Goal: Information Seeking & Learning: Learn about a topic

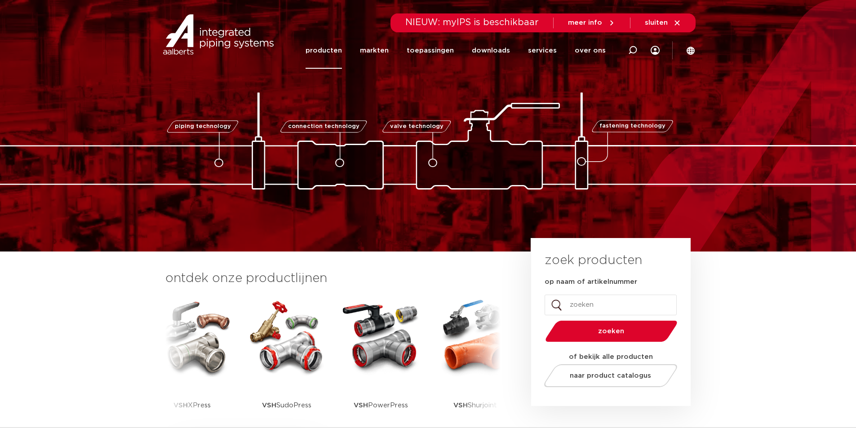
click at [342, 49] on link "producten" at bounding box center [324, 50] width 36 height 36
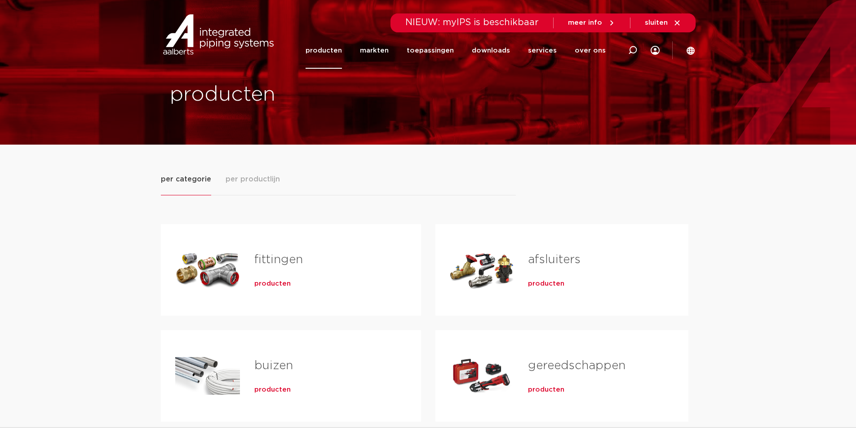
click at [278, 256] on link "fittingen" at bounding box center [278, 260] width 49 height 12
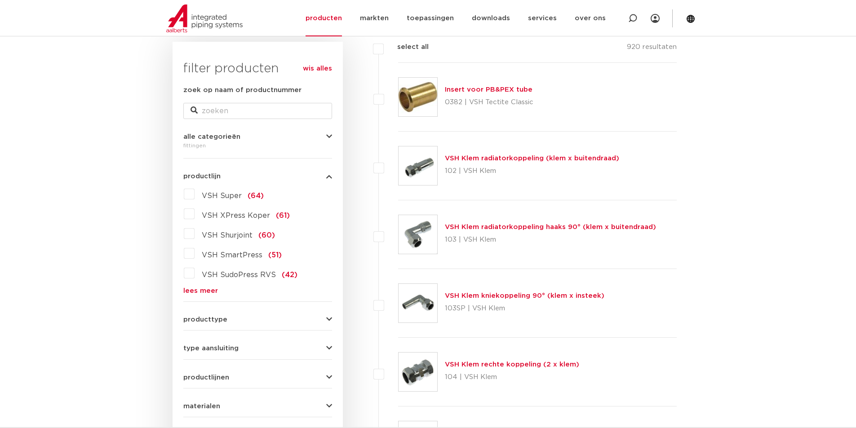
scroll to position [177, 0]
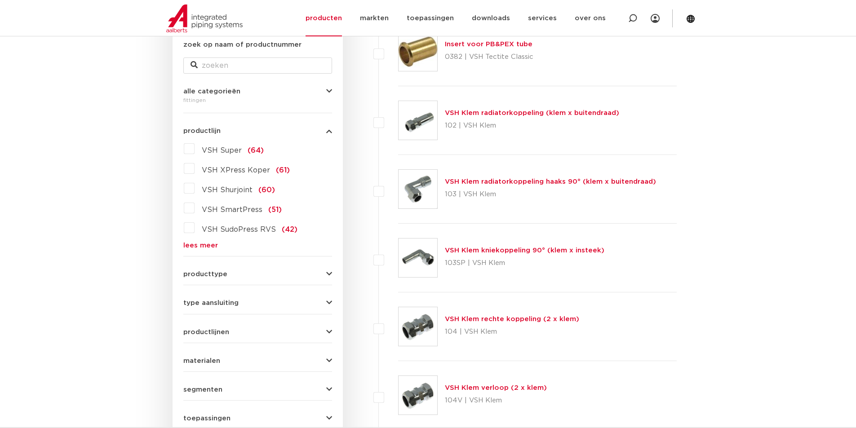
click at [271, 266] on div "producttype demontabel (179) meerdelig (62) accessoires (fittings) (49) voordee…" at bounding box center [257, 271] width 149 height 14
click at [329, 272] on icon "button" at bounding box center [329, 274] width 6 height 7
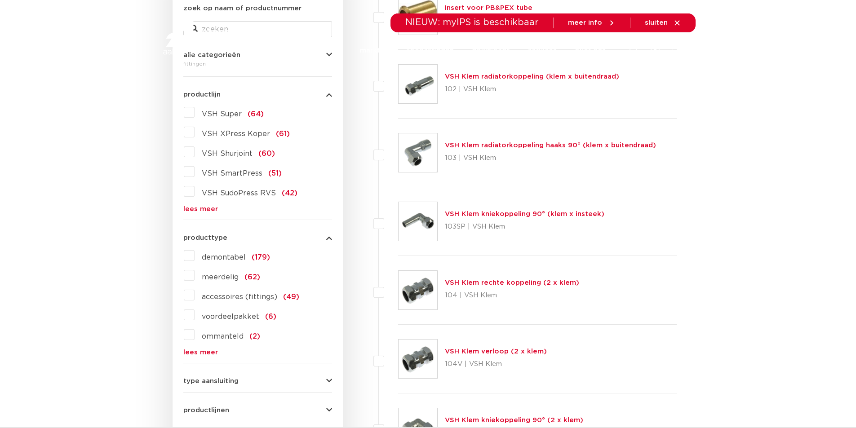
scroll to position [0, 0]
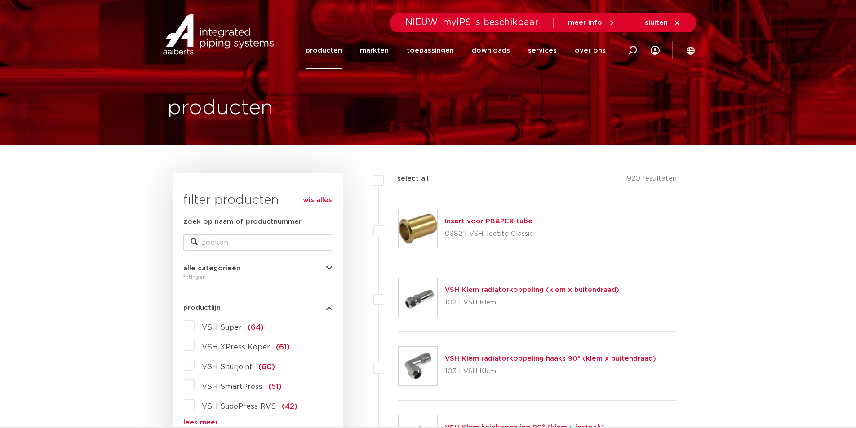
click at [195, 320] on label "VSH Super (64)" at bounding box center [229, 326] width 69 height 14
click at [0, 0] on input "VSH Super (64)" at bounding box center [0, 0] width 0 height 0
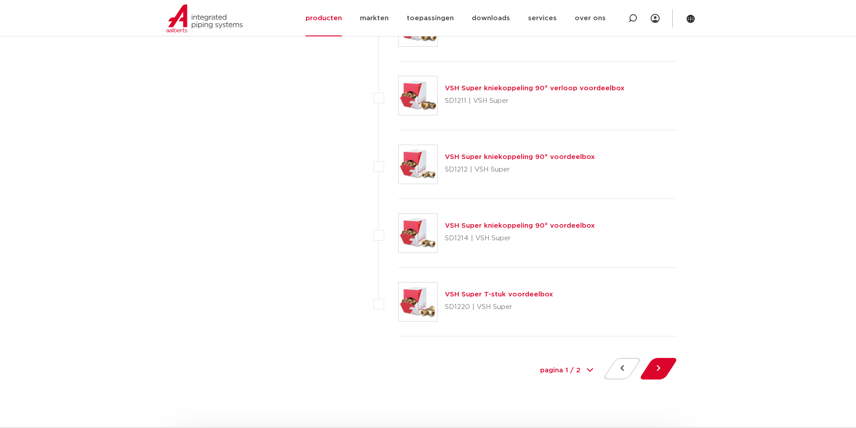
scroll to position [4000, 0]
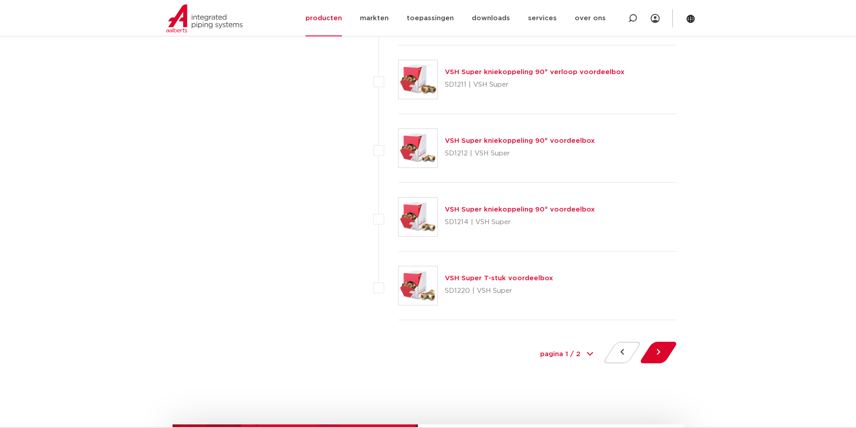
click at [577, 354] on select "pagina 1 / 2 1 2" at bounding box center [566, 355] width 67 height 20
click at [658, 350] on button at bounding box center [659, 353] width 26 height 22
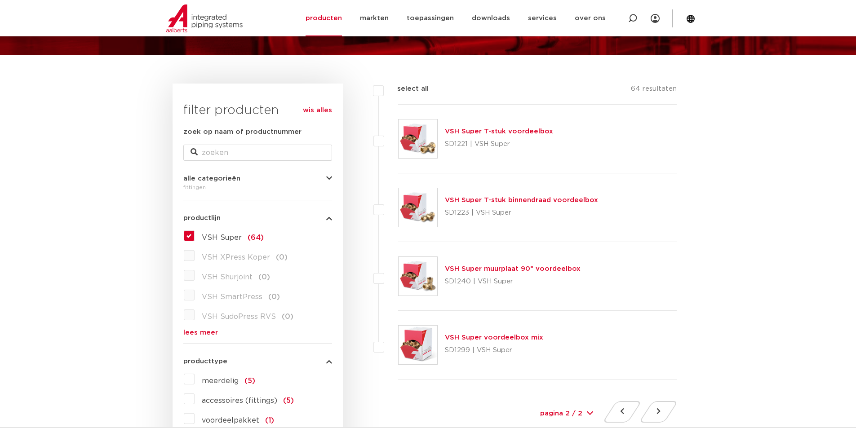
scroll to position [135, 0]
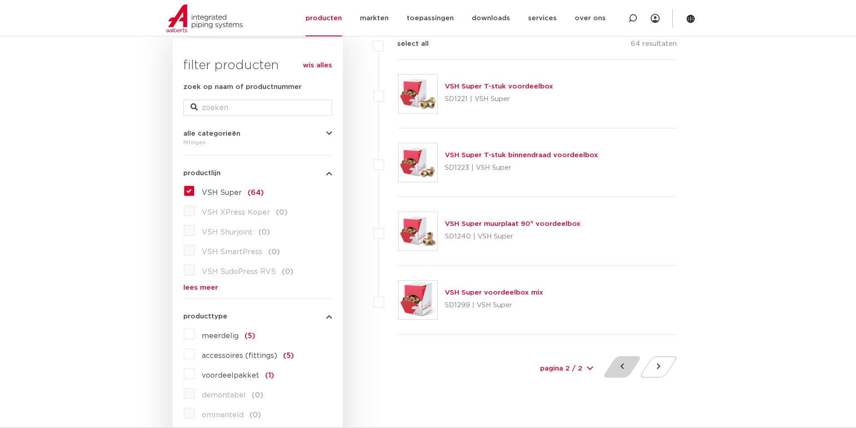
click at [620, 361] on button at bounding box center [622, 367] width 26 height 22
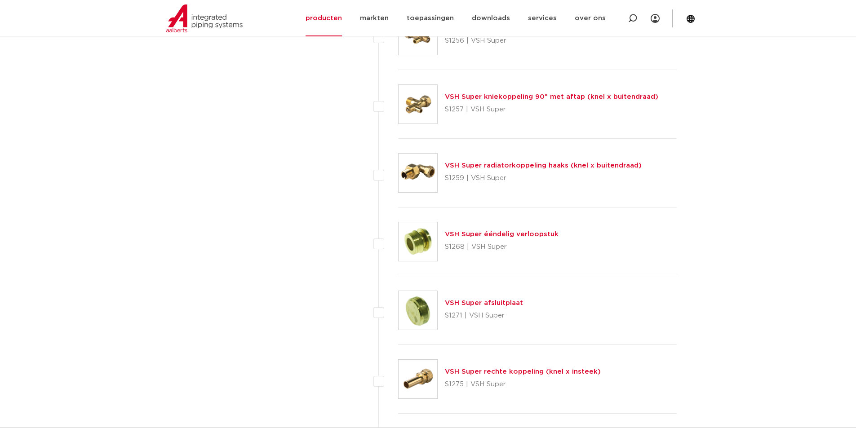
scroll to position [2741, 0]
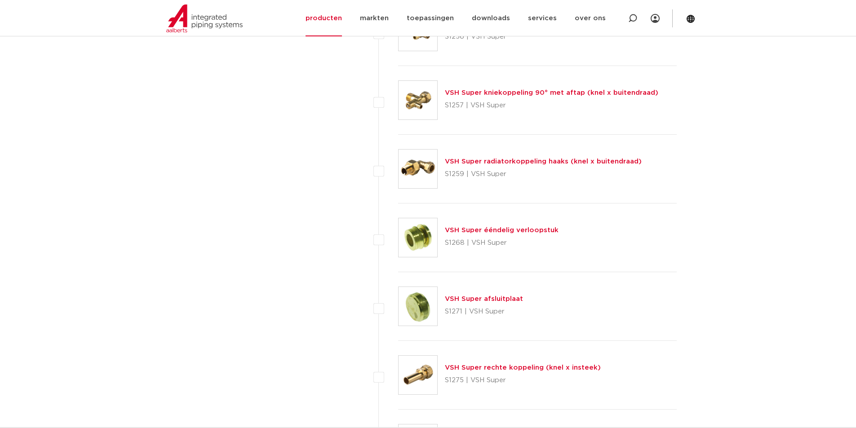
click at [423, 236] on img at bounding box center [418, 237] width 39 height 39
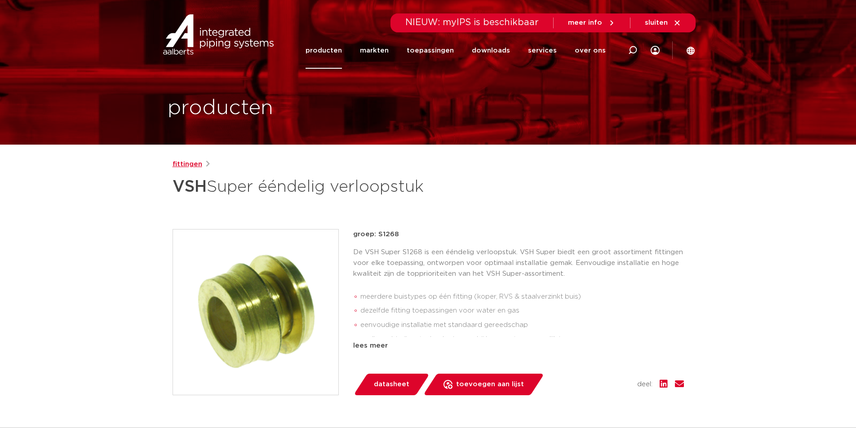
click at [181, 165] on link "fittingen" at bounding box center [188, 164] width 30 height 11
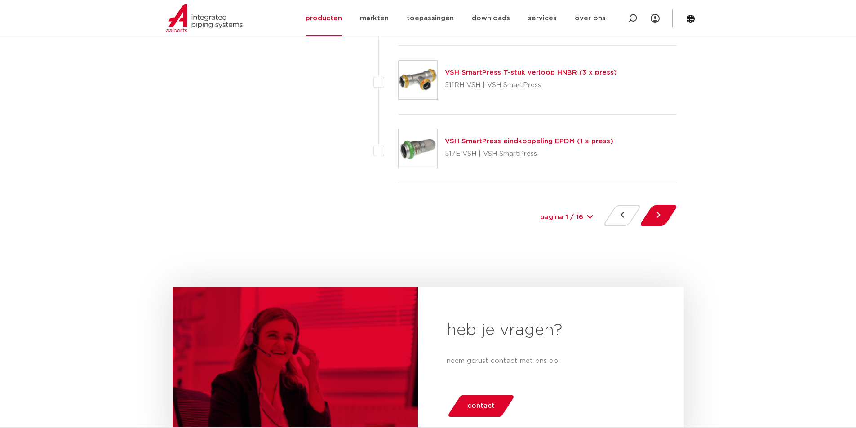
scroll to position [4180, 0]
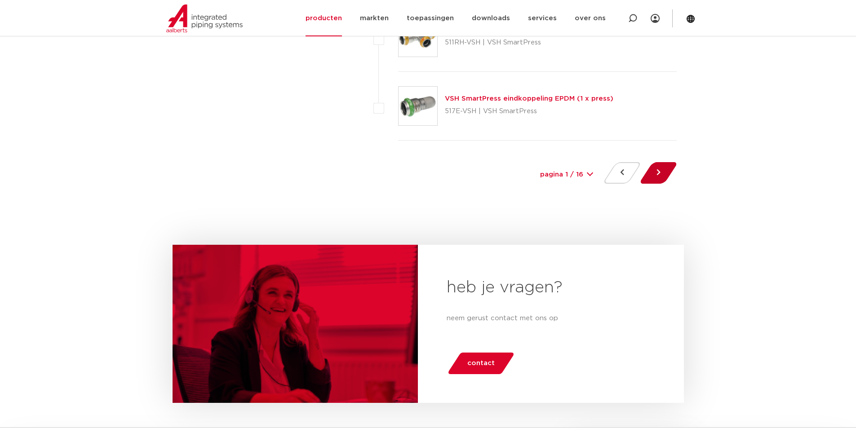
click at [652, 169] on button at bounding box center [659, 173] width 26 height 22
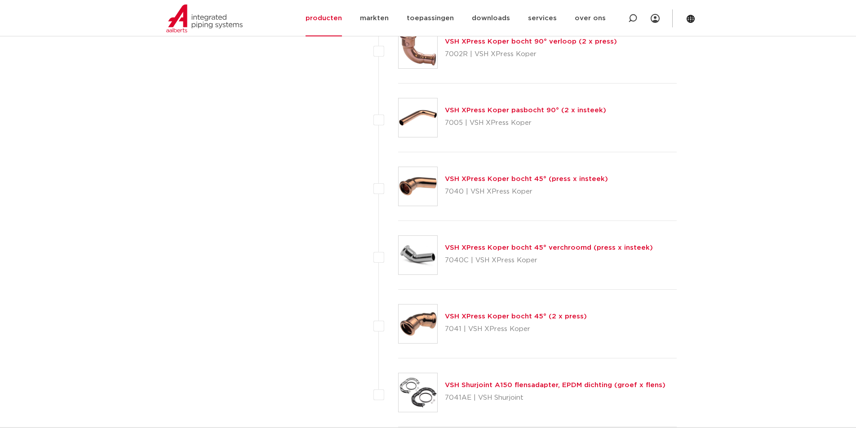
scroll to position [4000, 0]
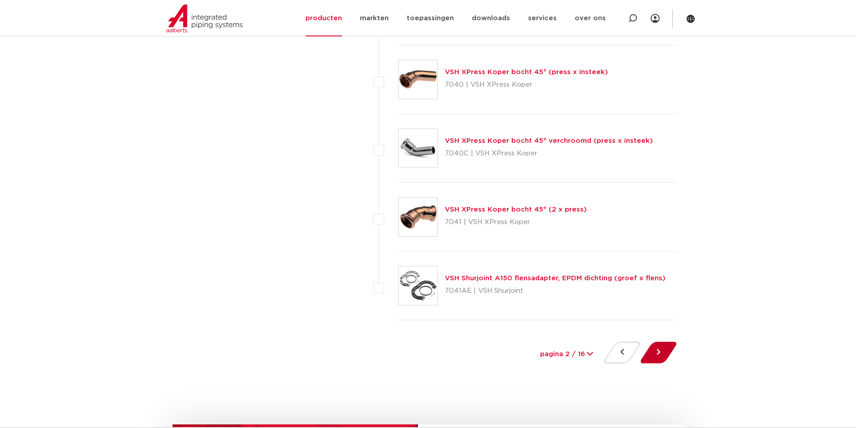
click at [660, 345] on button at bounding box center [659, 353] width 26 height 22
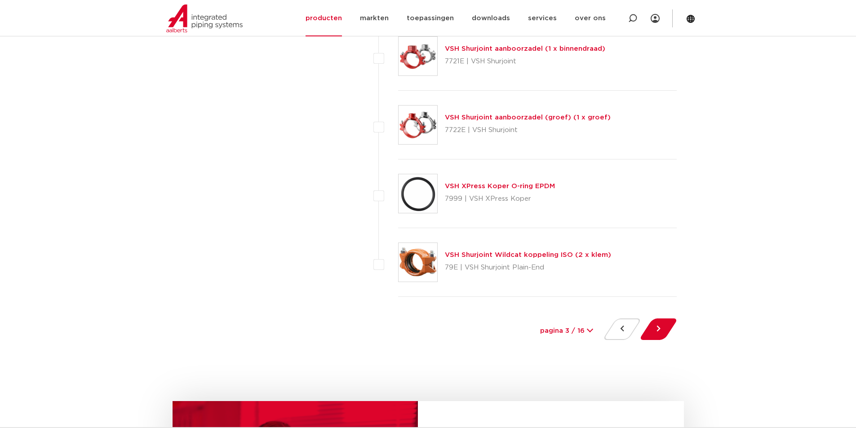
scroll to position [4045, 0]
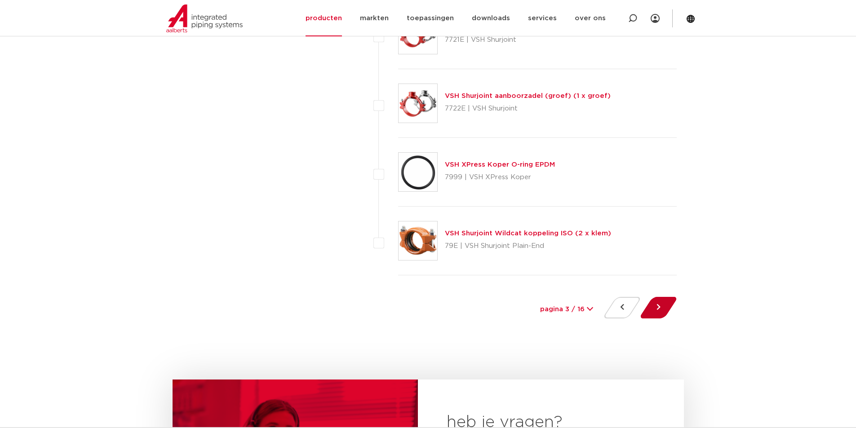
click at [656, 305] on button at bounding box center [659, 308] width 26 height 22
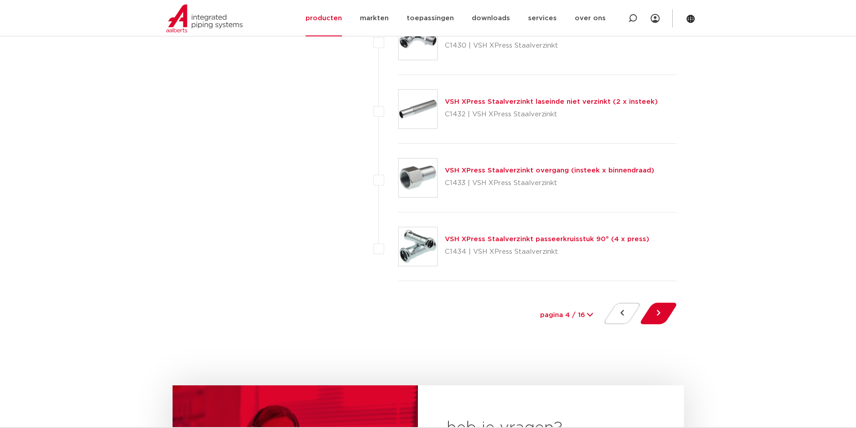
scroll to position [4045, 0]
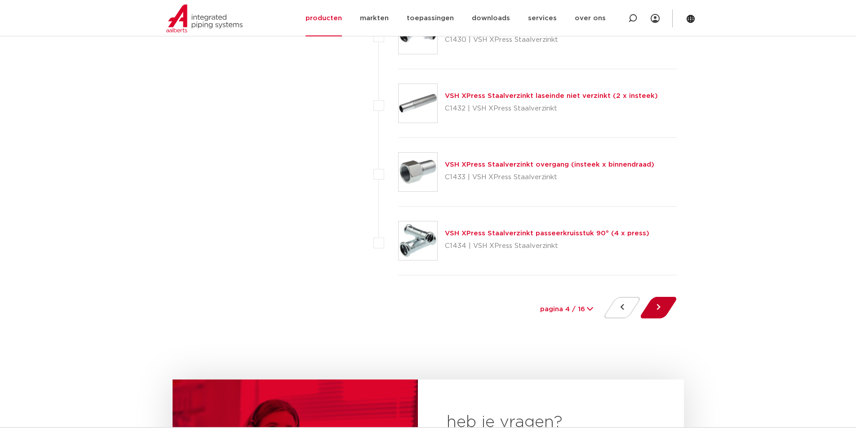
click at [661, 307] on button at bounding box center [659, 308] width 26 height 22
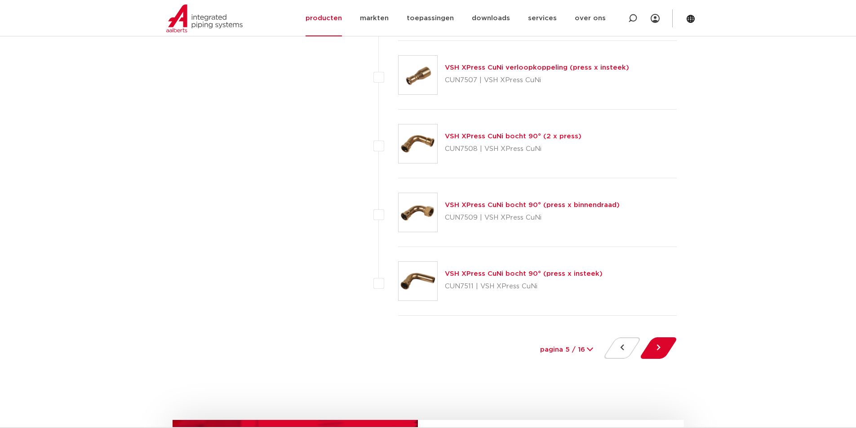
scroll to position [4090, 0]
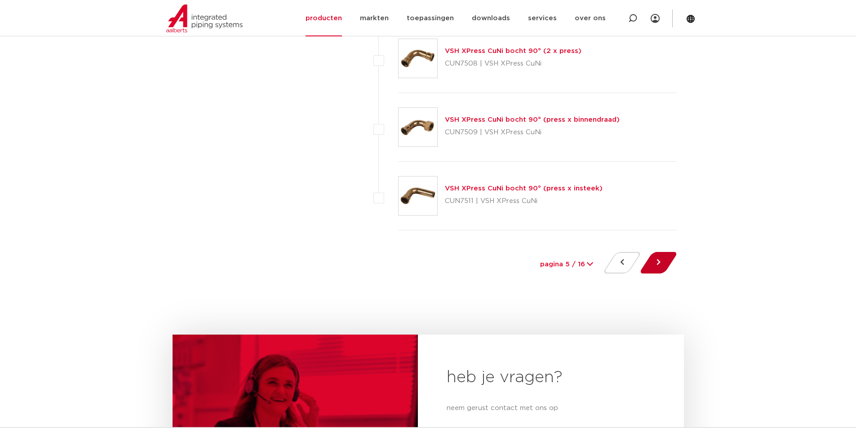
click at [666, 260] on button at bounding box center [659, 263] width 26 height 22
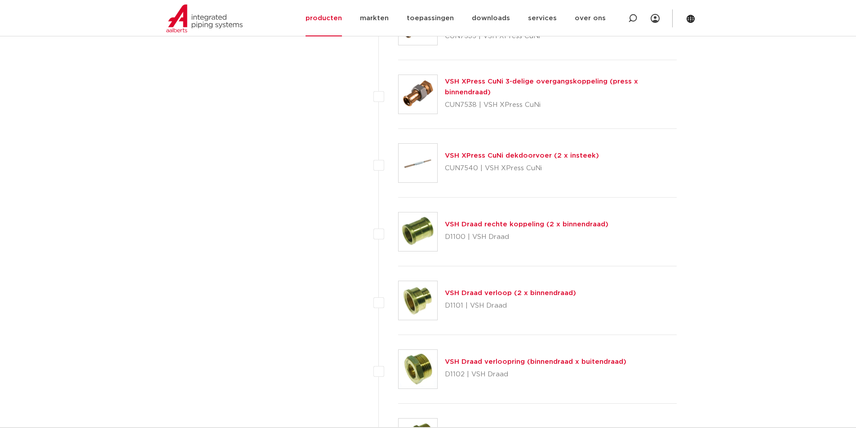
scroll to position [1213, 0]
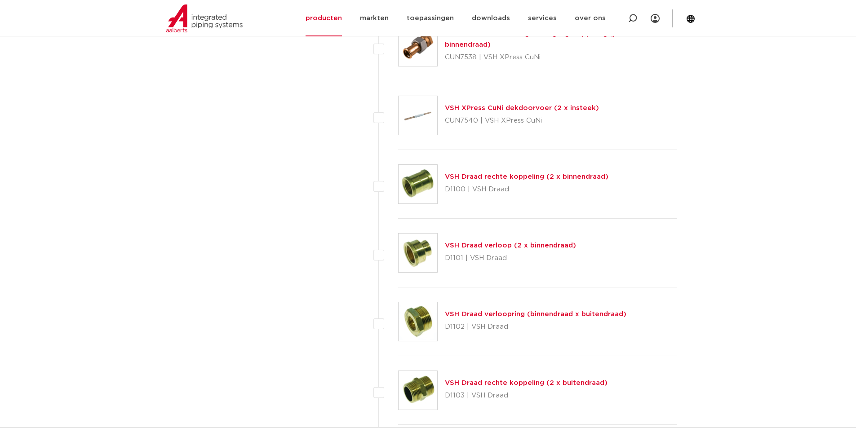
click at [472, 312] on link "VSH Draad verloopring (binnendraad x buitendraad)" at bounding box center [536, 314] width 182 height 7
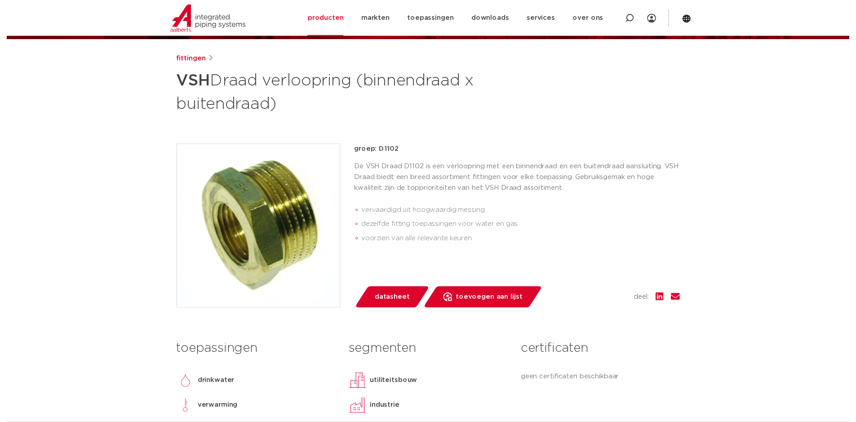
scroll to position [135, 0]
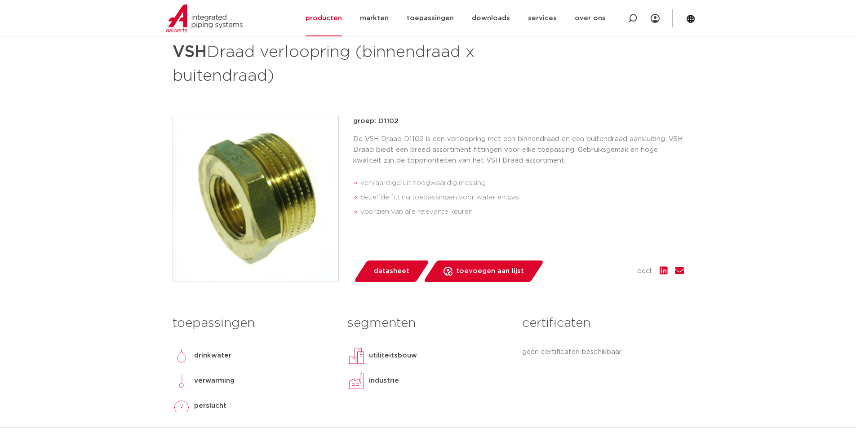
click at [390, 269] on span "datasheet" at bounding box center [392, 271] width 36 height 14
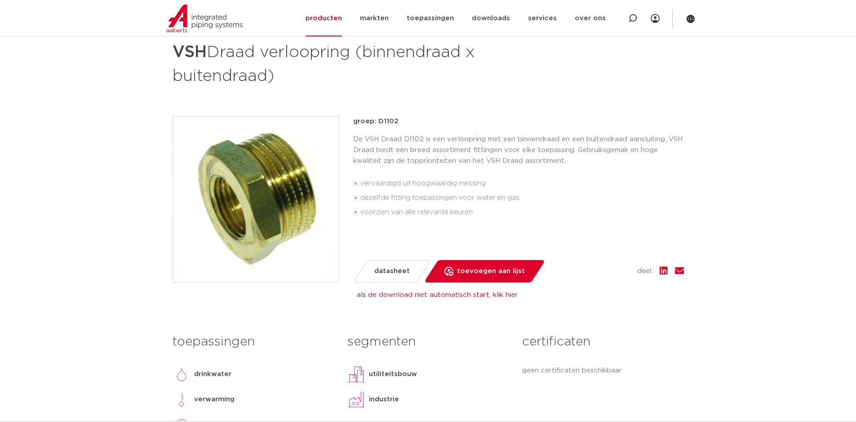
click at [498, 294] on link "als de download niet automatisch start, klik hier" at bounding box center [437, 294] width 161 height 7
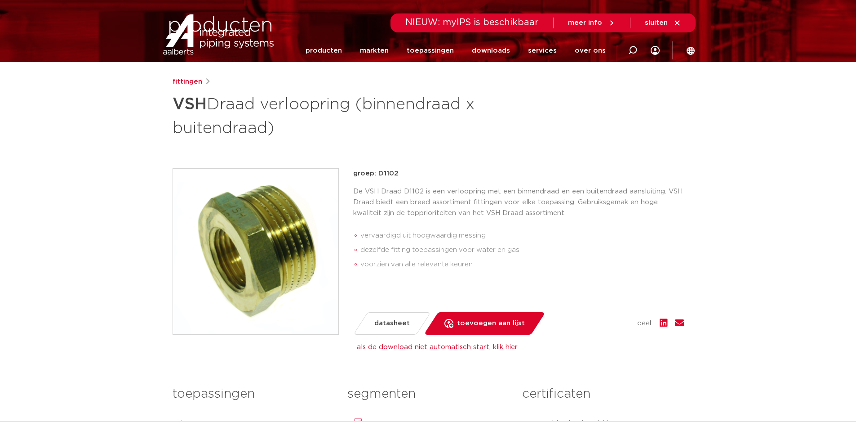
scroll to position [0, 0]
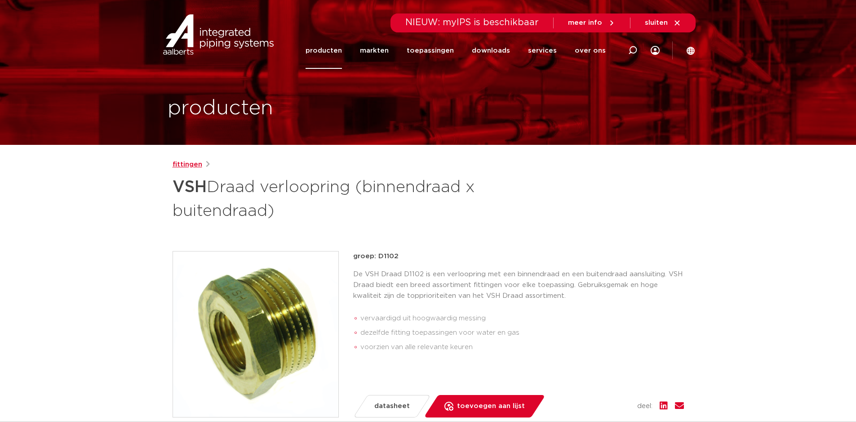
click at [194, 165] on link "fittingen" at bounding box center [188, 164] width 30 height 11
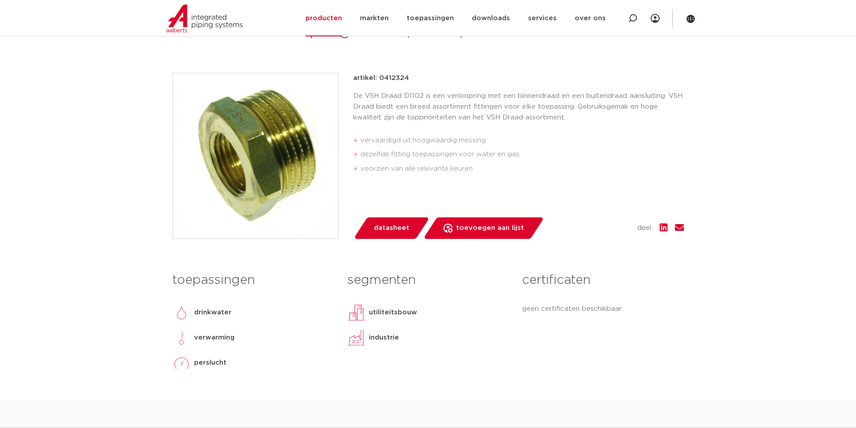
scroll to position [180, 0]
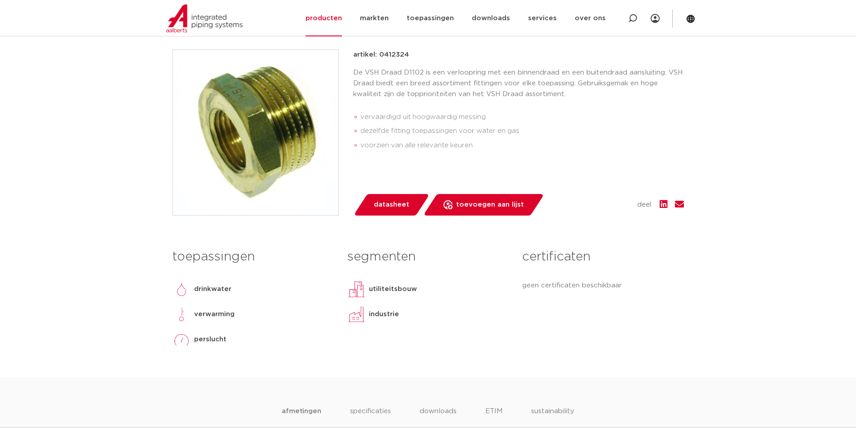
click at [399, 60] on p "artikel: 0412324" at bounding box center [381, 54] width 56 height 11
drag, startPoint x: 408, startPoint y: 76, endPoint x: 379, endPoint y: 79, distance: 28.9
click at [379, 60] on div "artikel: 0412324" at bounding box center [518, 54] width 331 height 11
copy p "0412324"
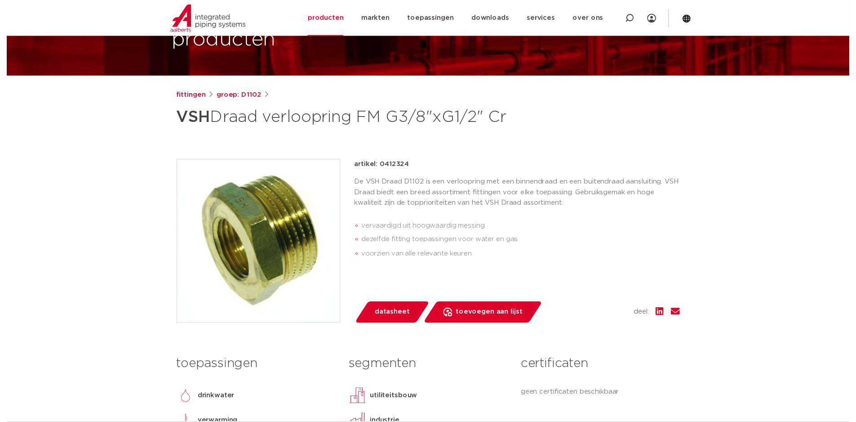
scroll to position [90, 0]
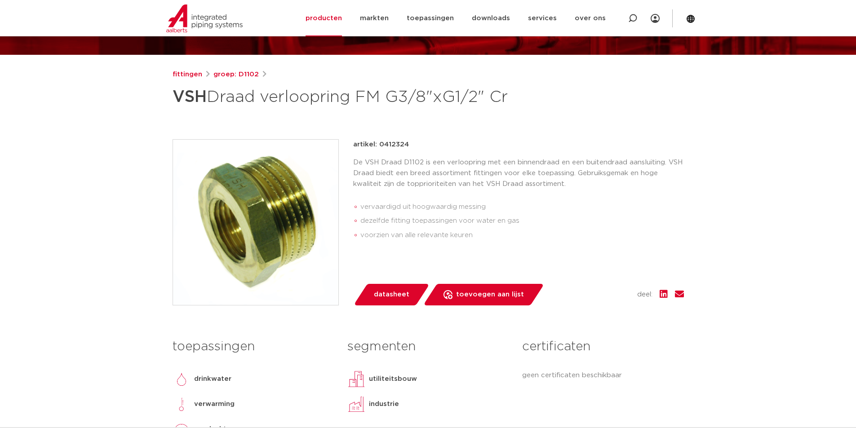
click at [390, 302] on span "datasheet" at bounding box center [392, 295] width 36 height 14
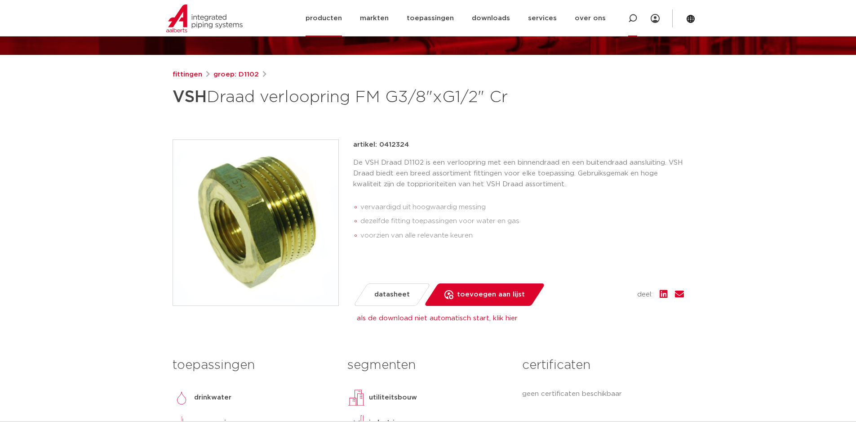
click at [633, 18] on icon at bounding box center [632, 18] width 9 height 9
type input "verloopring 38x1/2"
click button "Zoeken" at bounding box center [0, 0] width 0 height 0
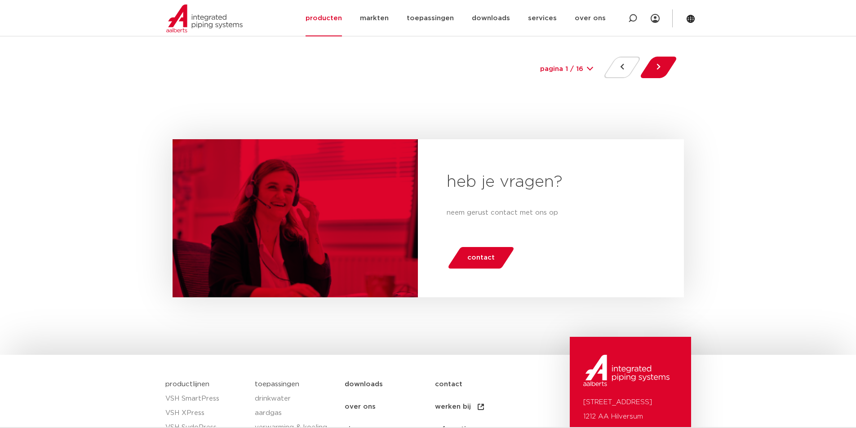
scroll to position [4045, 0]
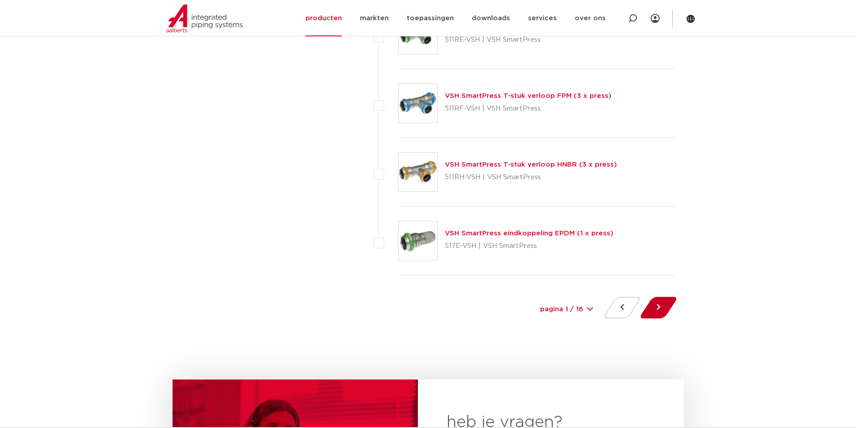
click at [652, 308] on button at bounding box center [659, 308] width 26 height 22
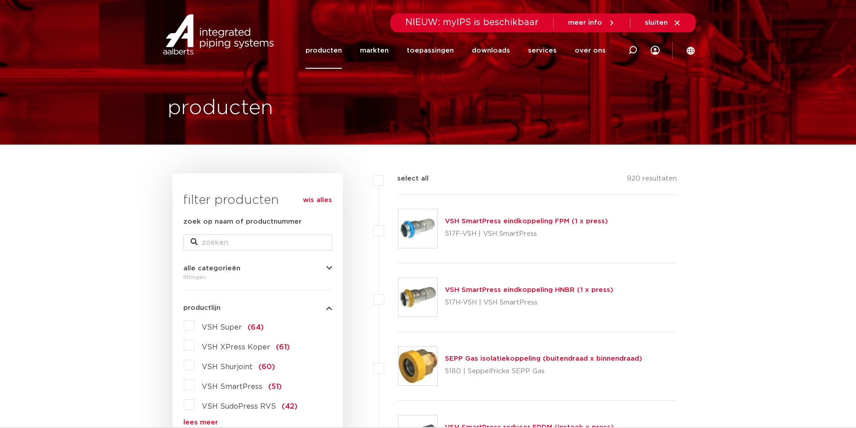
click at [195, 326] on label "VSH Super (64)" at bounding box center [229, 326] width 69 height 14
click at [0, 0] on input "VSH Super (64)" at bounding box center [0, 0] width 0 height 0
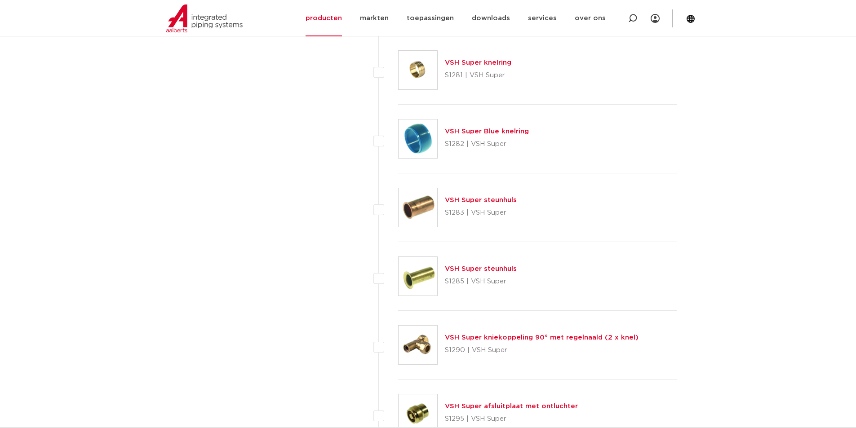
scroll to position [3056, 0]
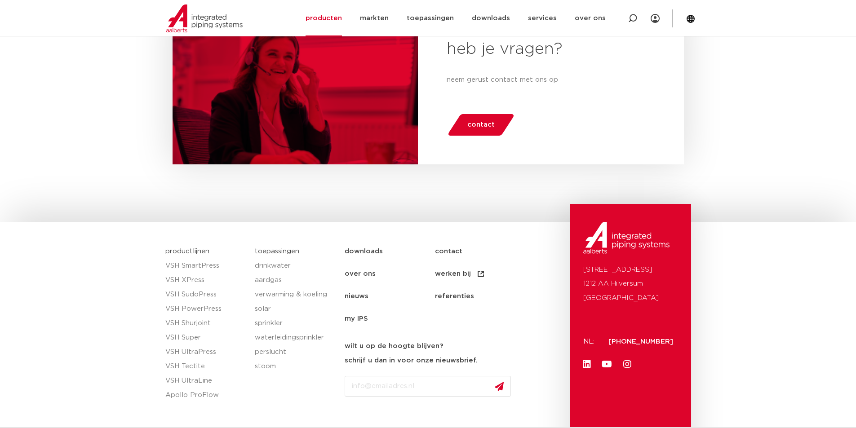
scroll to position [558, 0]
click at [278, 264] on link "drinkwater" at bounding box center [295, 266] width 81 height 14
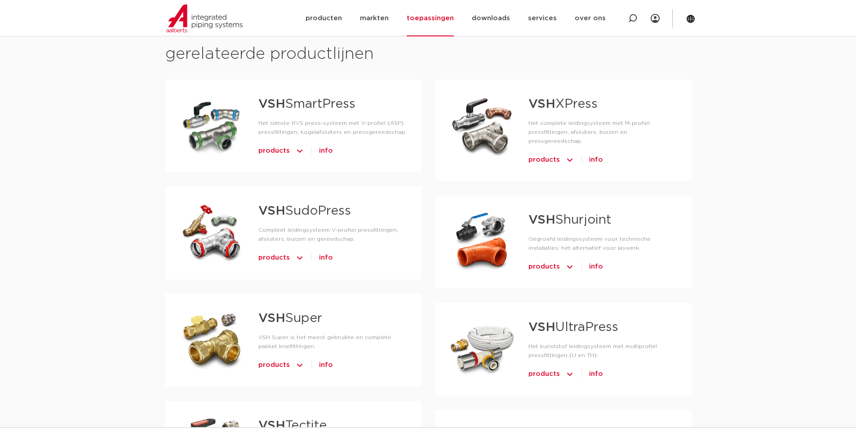
scroll to position [494, 0]
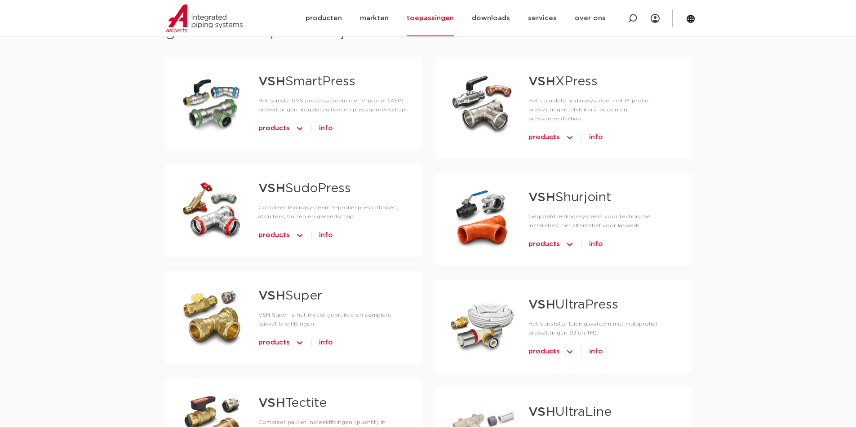
click at [276, 342] on span "products" at bounding box center [273, 343] width 31 height 14
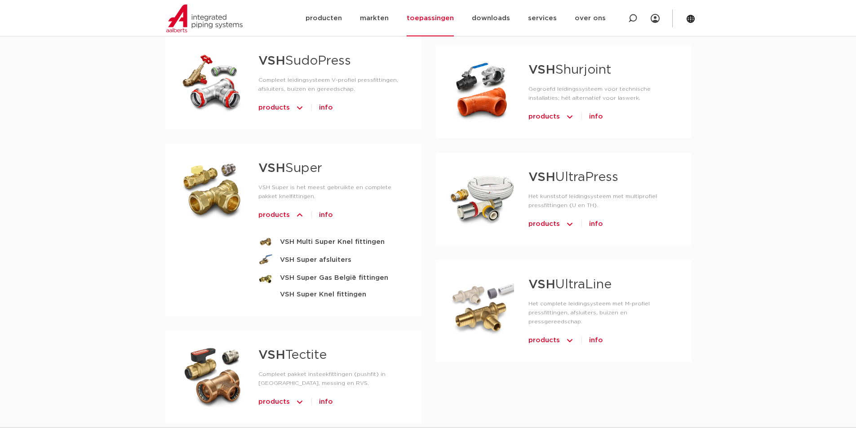
scroll to position [629, 0]
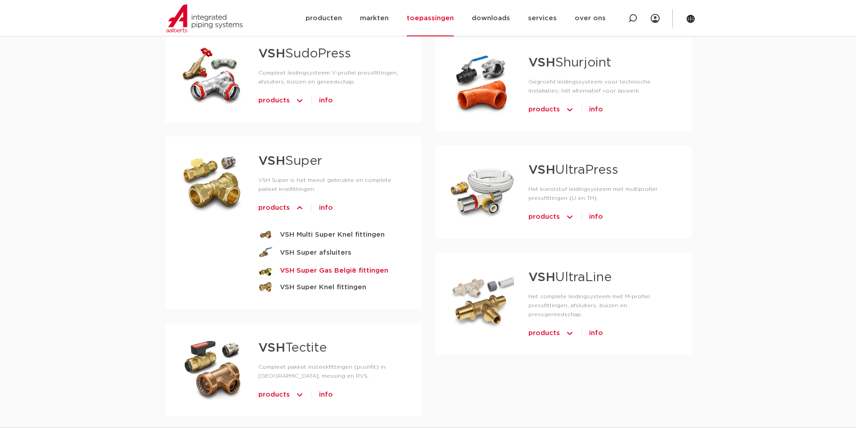
click at [297, 267] on strong "VSH Super Gas België fittingen" at bounding box center [334, 270] width 108 height 11
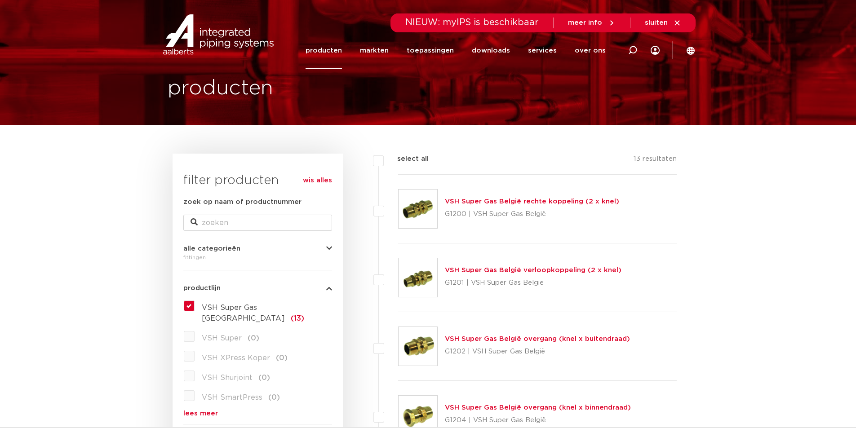
scroll to position [19, 0]
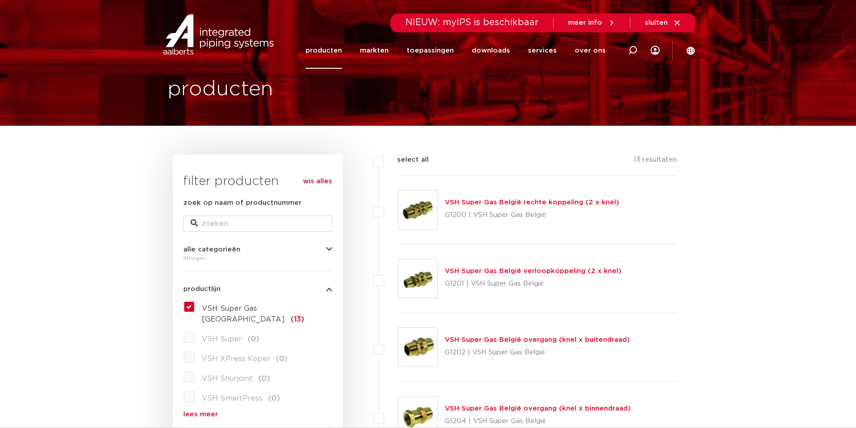
click at [335, 49] on link "producten" at bounding box center [324, 50] width 36 height 36
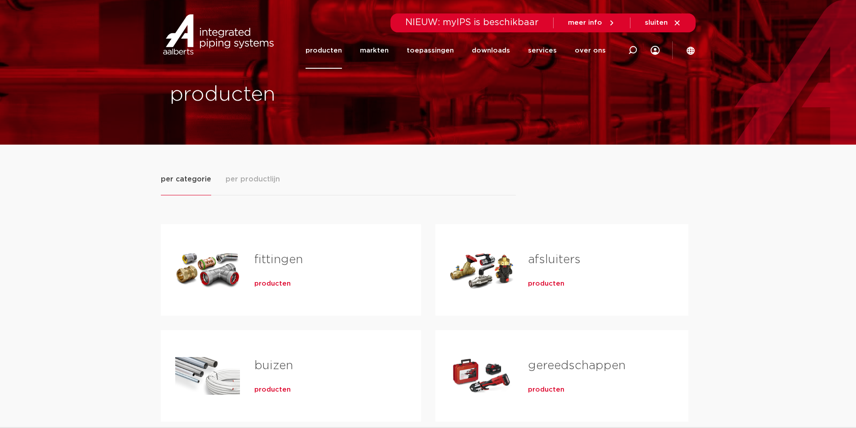
click at [269, 282] on span "producten" at bounding box center [272, 284] width 36 height 9
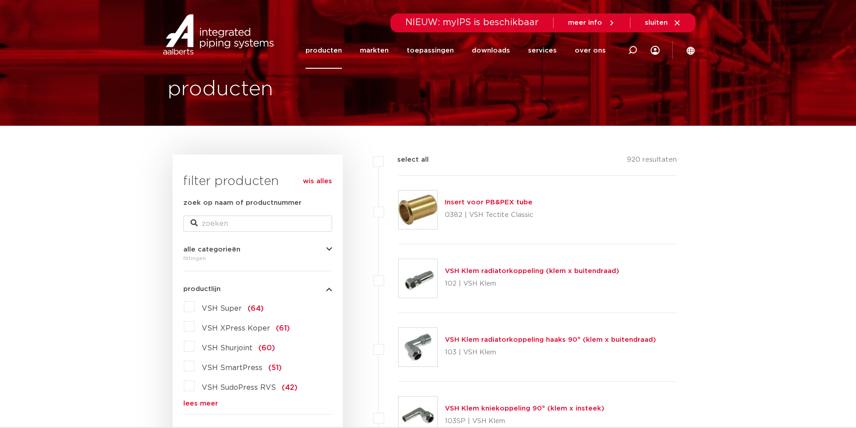
scroll to position [19, 0]
click at [188, 403] on link "lees meer" at bounding box center [257, 403] width 149 height 7
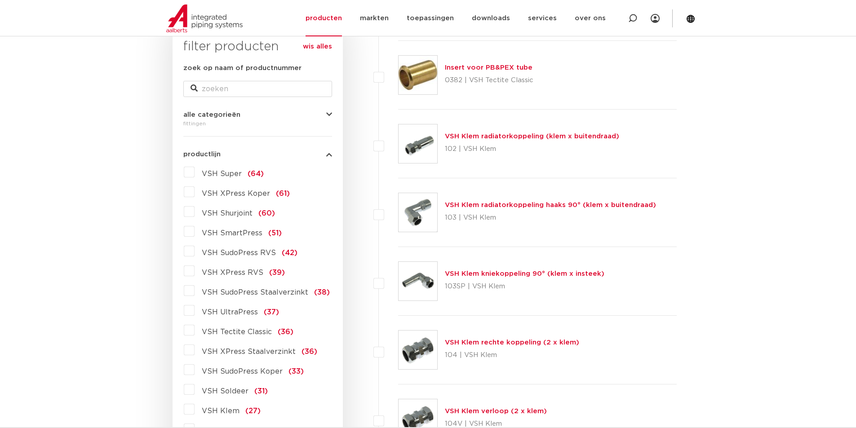
scroll to position [199, 0]
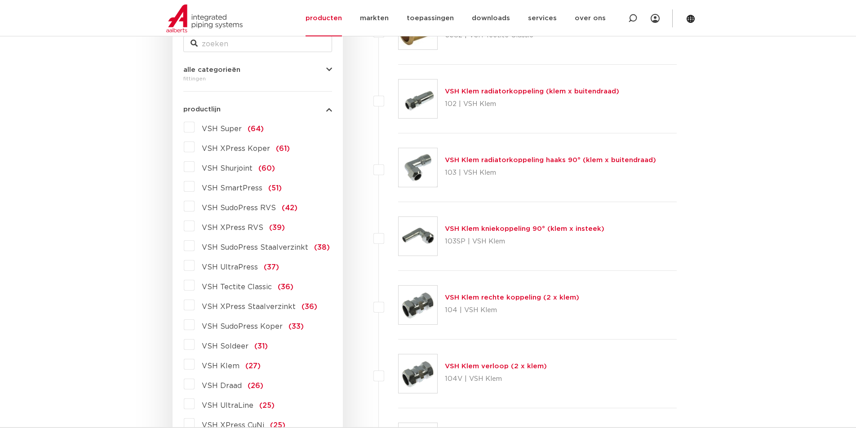
click at [195, 384] on label "VSH Draad (26)" at bounding box center [229, 384] width 69 height 14
click at [0, 0] on input "VSH Draad (26)" at bounding box center [0, 0] width 0 height 0
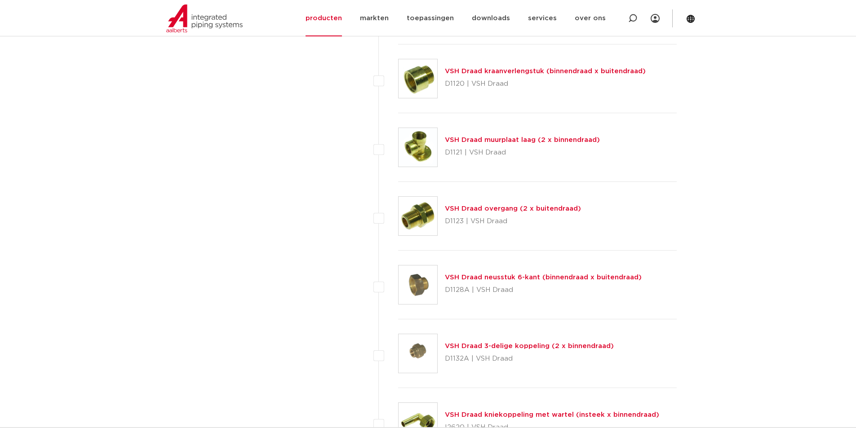
scroll to position [1457, 0]
click at [421, 278] on img at bounding box center [418, 284] width 39 height 39
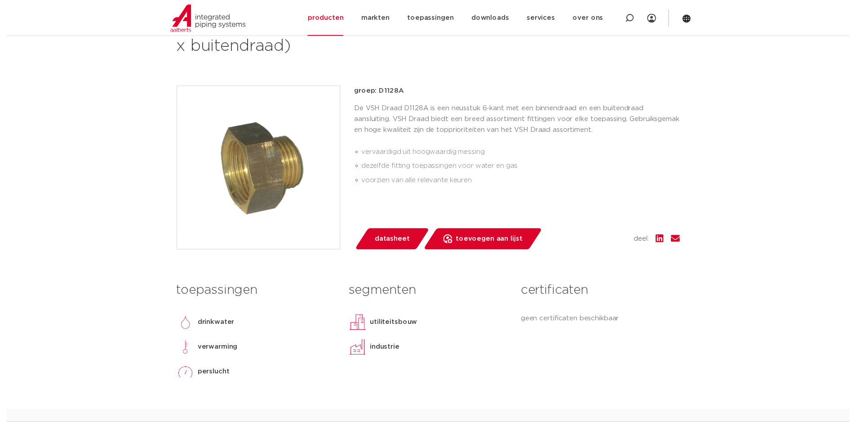
scroll to position [180, 0]
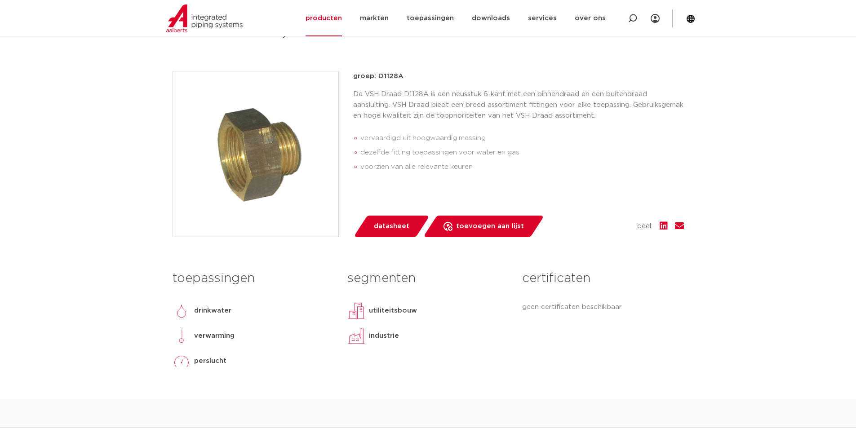
click at [394, 225] on span "datasheet" at bounding box center [392, 226] width 36 height 14
